Goal: Navigation & Orientation: Understand site structure

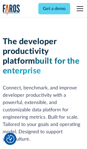
scroll to position [82, 0]
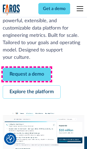
click at [27, 74] on link "Request a demo" at bounding box center [27, 74] width 48 height 13
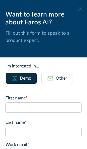
click at [80, 9] on icon at bounding box center [80, 9] width 4 height 4
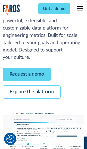
scroll to position [100, 0]
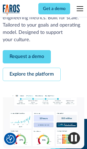
click at [31, 74] on link "Explore the platform" at bounding box center [32, 74] width 58 height 13
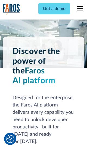
scroll to position [4081, 0]
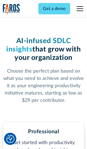
scroll to position [844, 0]
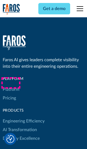
click at [11, 85] on link "Platform" at bounding box center [11, 89] width 17 height 9
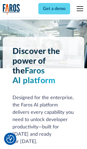
scroll to position [4255, 0]
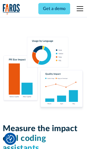
scroll to position [3359, 0]
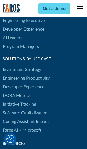
click at [16, 92] on link "DORA Metrics" at bounding box center [17, 96] width 28 height 9
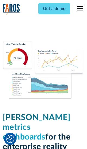
scroll to position [2380, 0]
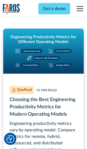
scroll to position [2463, 0]
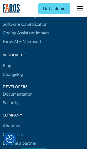
click at [12, 75] on link "Changelog" at bounding box center [13, 74] width 20 height 9
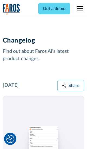
scroll to position [6561, 0]
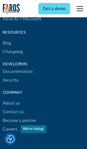
click at [11, 99] on link "About us" at bounding box center [11, 103] width 17 height 9
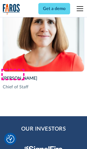
scroll to position [1875, 0]
